Goal: Transaction & Acquisition: Download file/media

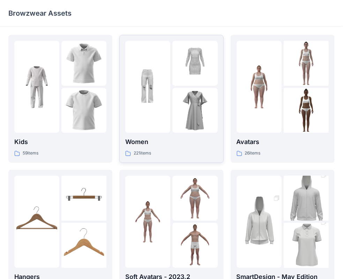
click at [188, 82] on img at bounding box center [195, 63] width 45 height 45
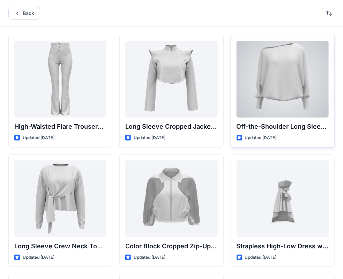
click at [283, 87] on div at bounding box center [283, 79] width 92 height 77
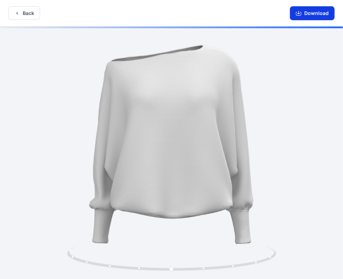
click at [317, 11] on button "Download" at bounding box center [312, 13] width 45 height 14
click at [308, 10] on button "Download" at bounding box center [312, 13] width 45 height 14
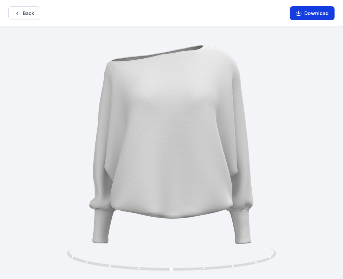
click at [305, 14] on button "Download" at bounding box center [312, 13] width 45 height 14
click at [312, 10] on button "Download" at bounding box center [312, 13] width 45 height 14
click at [312, 12] on button "Download" at bounding box center [312, 13] width 45 height 14
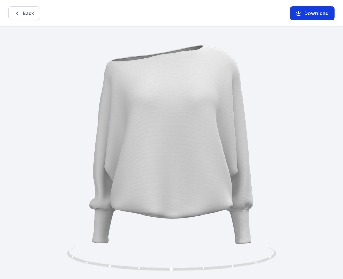
click at [312, 12] on button "Download" at bounding box center [312, 13] width 45 height 14
click at [312, 11] on button "Download" at bounding box center [312, 13] width 45 height 14
click at [312, 10] on button "Download" at bounding box center [312, 13] width 45 height 14
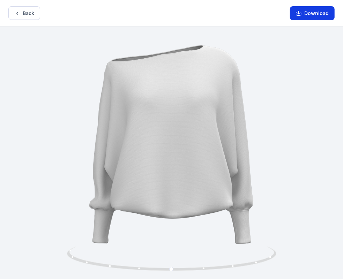
click at [312, 10] on button "Download" at bounding box center [312, 13] width 45 height 14
